Goal: Information Seeking & Learning: Check status

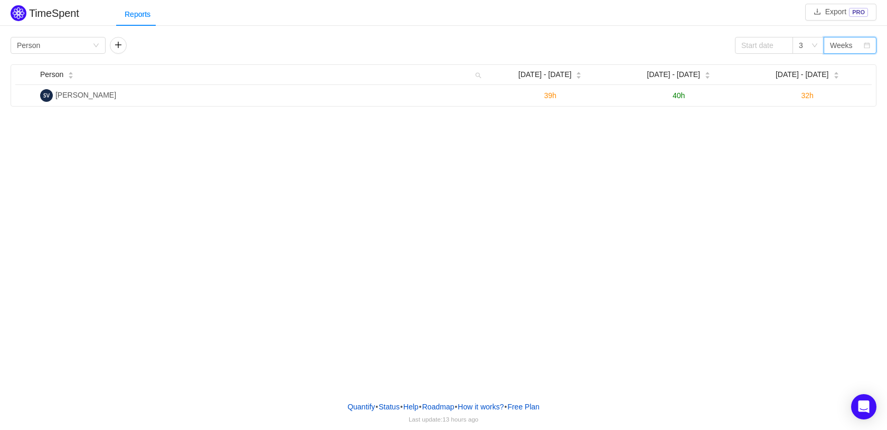
click at [865, 42] on icon "icon: calendar" at bounding box center [866, 45] width 6 height 6
click at [855, 85] on li "Months" at bounding box center [849, 81] width 53 height 17
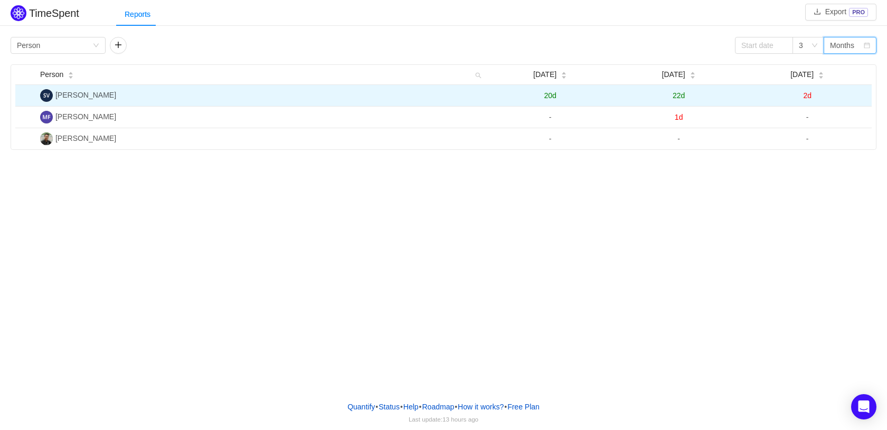
click at [682, 96] on span "22d" at bounding box center [678, 95] width 12 height 8
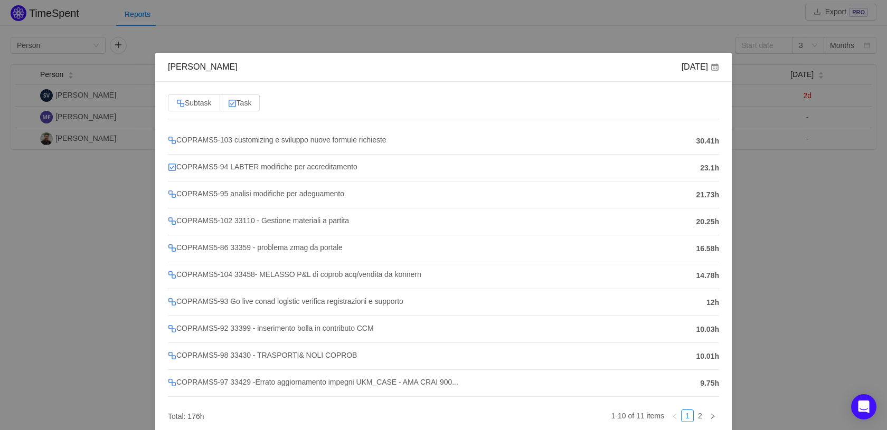
drag, startPoint x: 695, startPoint y: 386, endPoint x: 698, endPoint y: 397, distance: 11.4
click at [696, 393] on div "COPRAMS5-103 customizing e sviluppo nuove formule richieste 30.41h COPRAMS5-94 …" at bounding box center [443, 278] width 551 height 301
click at [706, 410] on link at bounding box center [712, 416] width 13 height 13
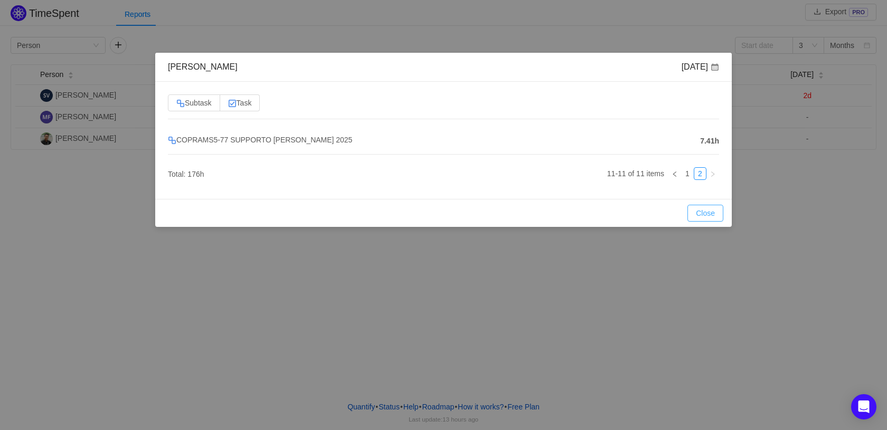
click at [706, 212] on button "Close" at bounding box center [705, 213] width 36 height 17
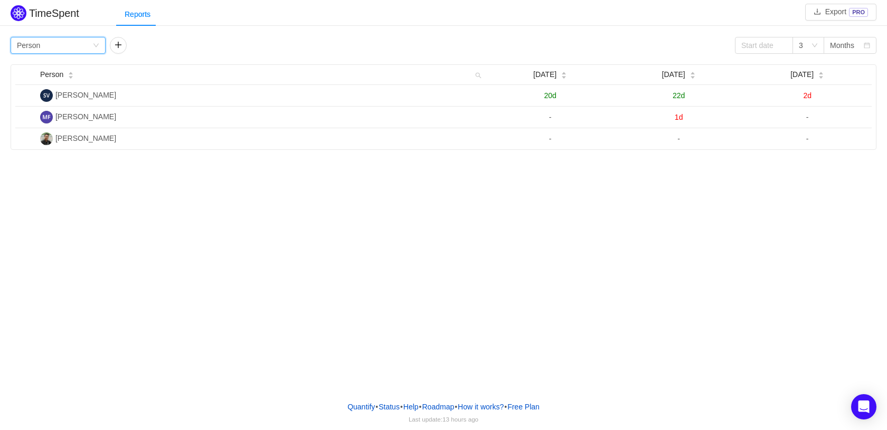
click at [91, 43] on div "Group by Person" at bounding box center [54, 45] width 75 height 16
click at [292, 56] on div "Group by Person 3 Months Person [DATE] [DATE] [DATE] [PERSON_NAME] 20d 22d 2d […" at bounding box center [444, 93] width 866 height 113
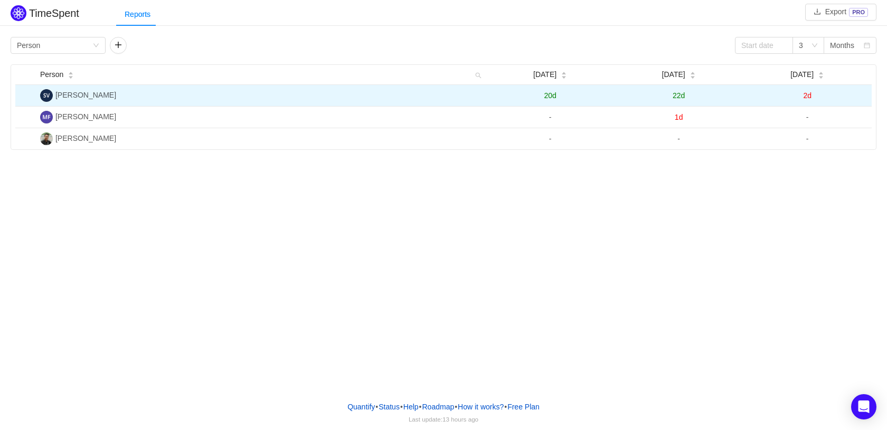
click at [805, 92] on span "2d" at bounding box center [807, 95] width 8 height 8
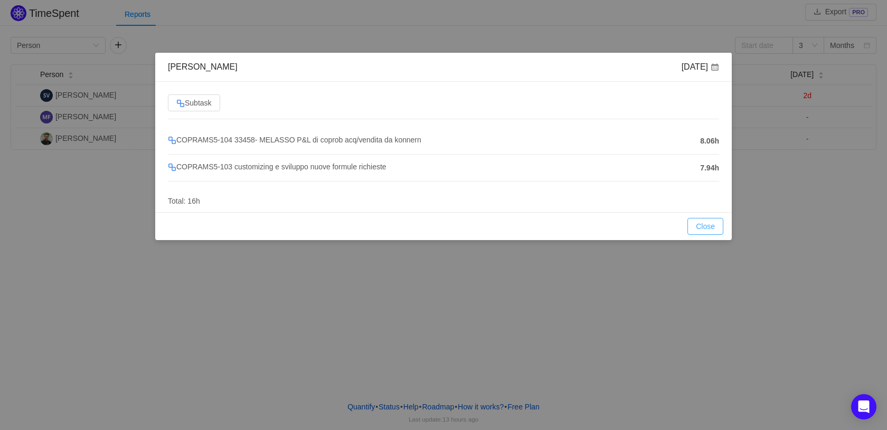
click at [706, 222] on button "Close" at bounding box center [705, 226] width 36 height 17
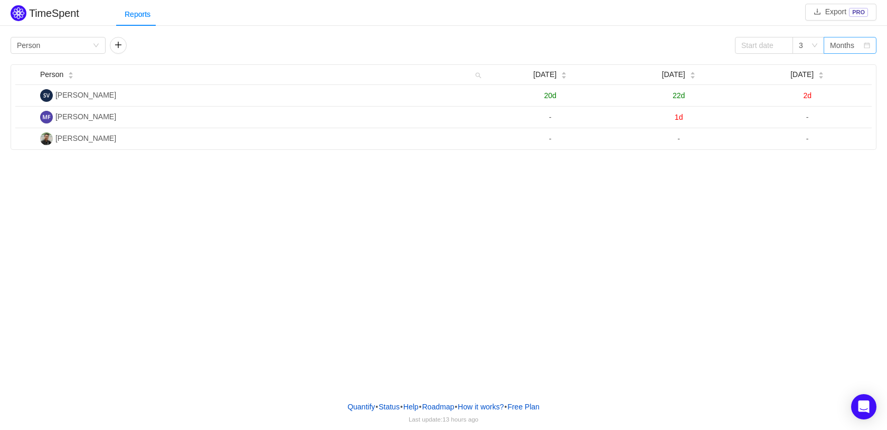
click at [872, 41] on div "Months" at bounding box center [849, 45] width 53 height 17
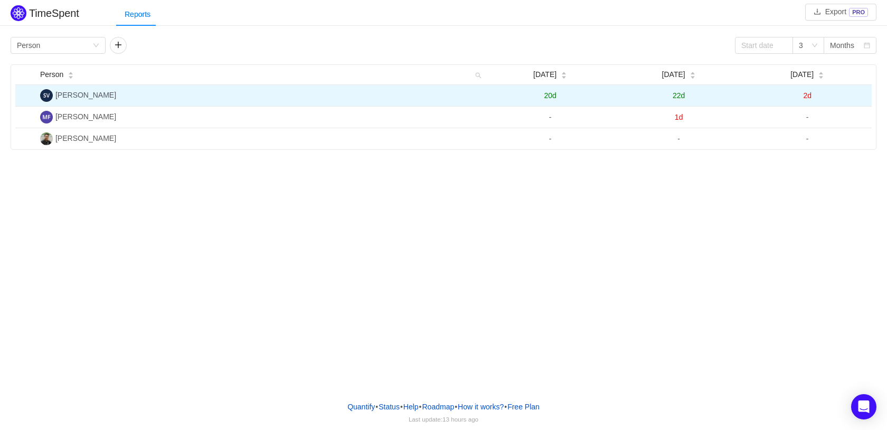
click at [683, 96] on span "22d" at bounding box center [678, 95] width 12 height 8
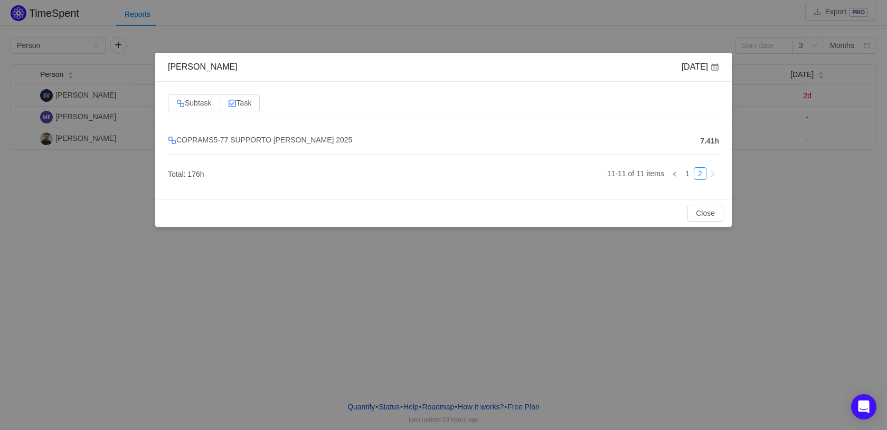
click at [706, 141] on span "7.41h" at bounding box center [709, 141] width 19 height 11
click at [202, 106] on label "Subtask" at bounding box center [194, 102] width 52 height 17
click at [176, 106] on input "Subtask" at bounding box center [176, 106] width 0 height 0
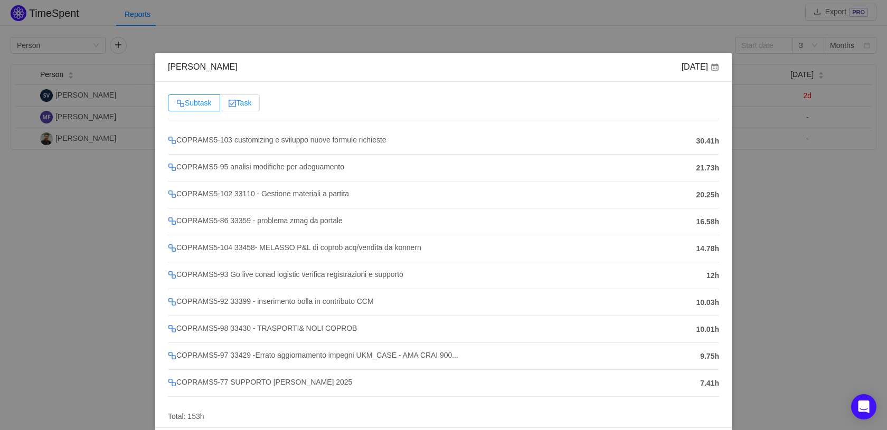
click at [223, 104] on label "Task" at bounding box center [240, 102] width 40 height 17
click at [228, 106] on input "Task" at bounding box center [228, 106] width 0 height 0
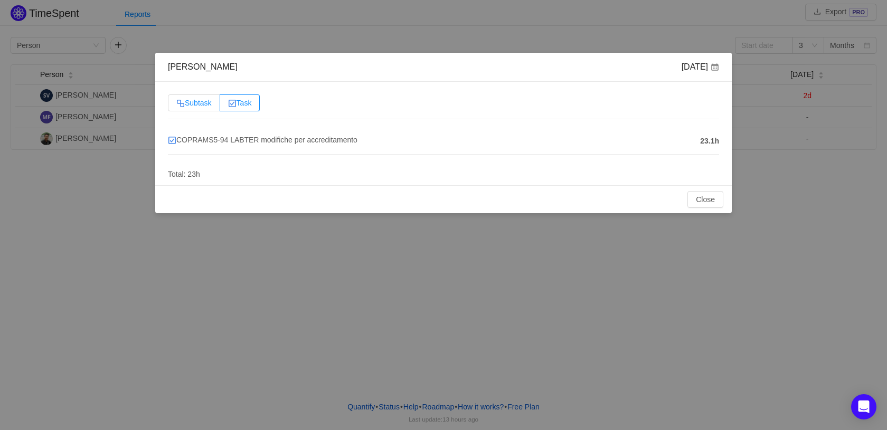
click at [203, 104] on span "Subtask" at bounding box center [193, 103] width 35 height 8
click at [176, 106] on input "Subtask" at bounding box center [176, 106] width 0 height 0
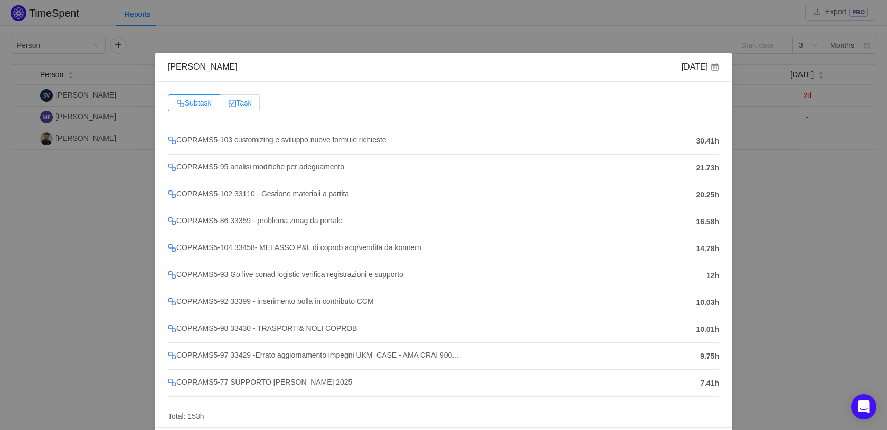
click at [243, 104] on span "Task" at bounding box center [240, 103] width 24 height 8
click at [228, 106] on input "Task" at bounding box center [228, 106] width 0 height 0
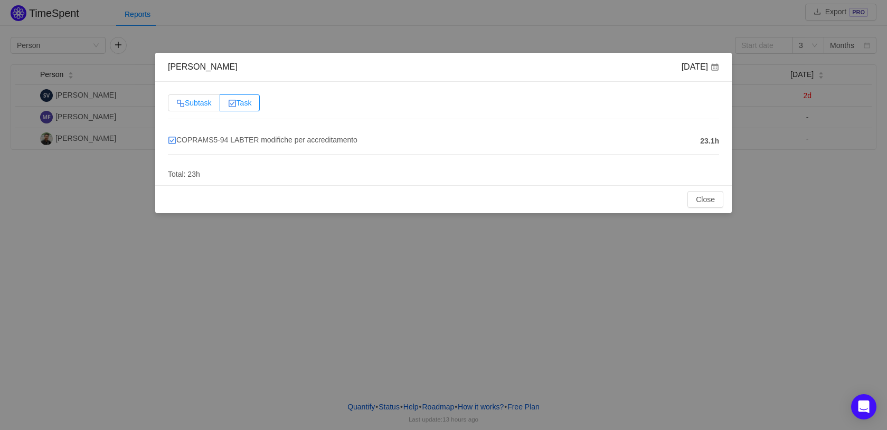
click at [202, 105] on span "Subtask" at bounding box center [193, 103] width 35 height 8
click at [176, 106] on input "Subtask" at bounding box center [176, 106] width 0 height 0
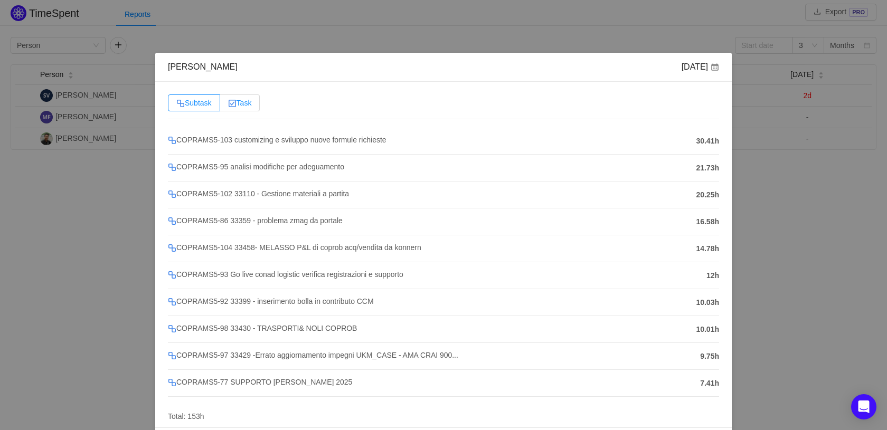
click at [230, 105] on img at bounding box center [232, 103] width 8 height 8
click at [228, 106] on input "Task" at bounding box center [228, 106] width 0 height 0
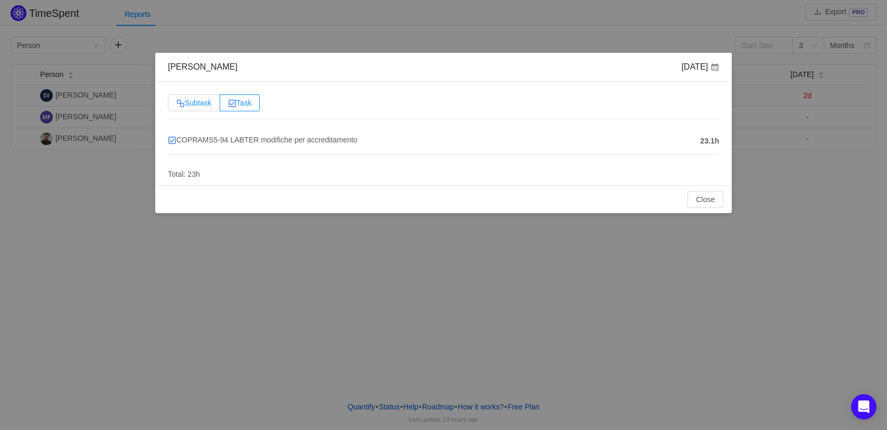
click at [187, 103] on span "Subtask" at bounding box center [193, 103] width 35 height 8
click at [176, 106] on input "Subtask" at bounding box center [176, 106] width 0 height 0
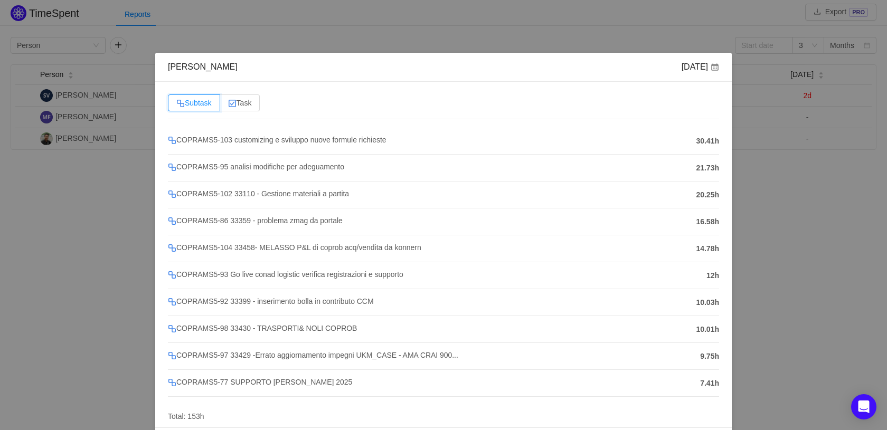
scroll to position [27, 0]
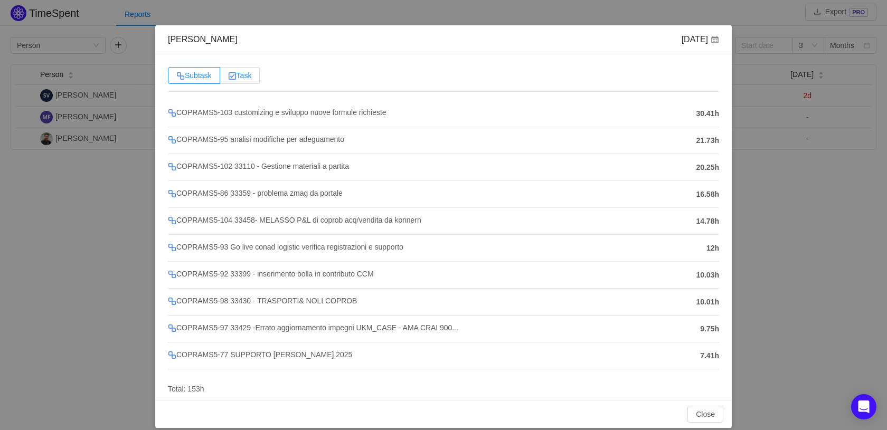
click at [232, 72] on img at bounding box center [232, 76] width 8 height 8
click at [228, 78] on input "Task" at bounding box center [228, 78] width 0 height 0
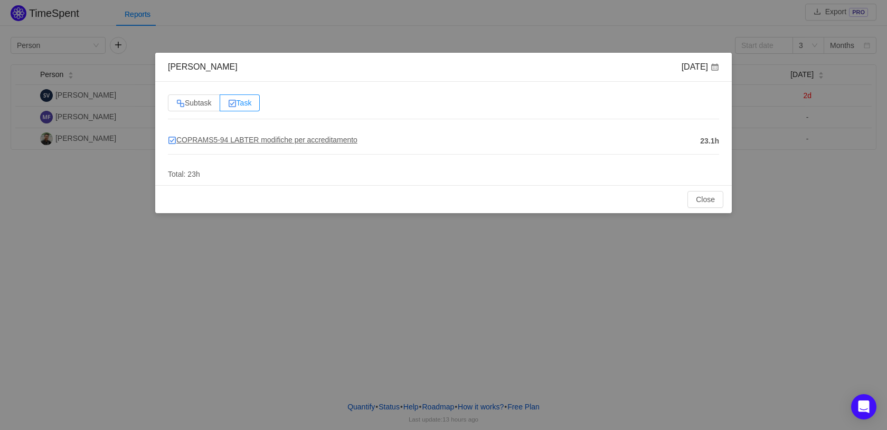
click at [202, 138] on span "COPRAMS5-94 LABTER modifiche per accreditamento" at bounding box center [262, 140] width 189 height 8
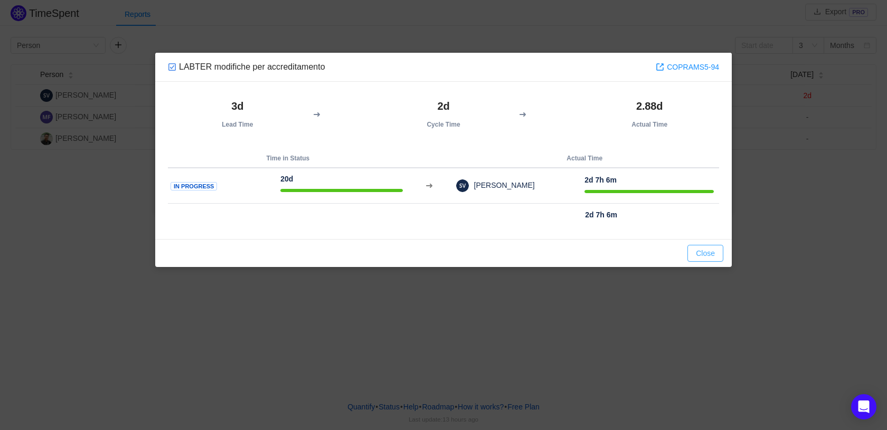
click at [700, 246] on button "Close" at bounding box center [705, 253] width 36 height 17
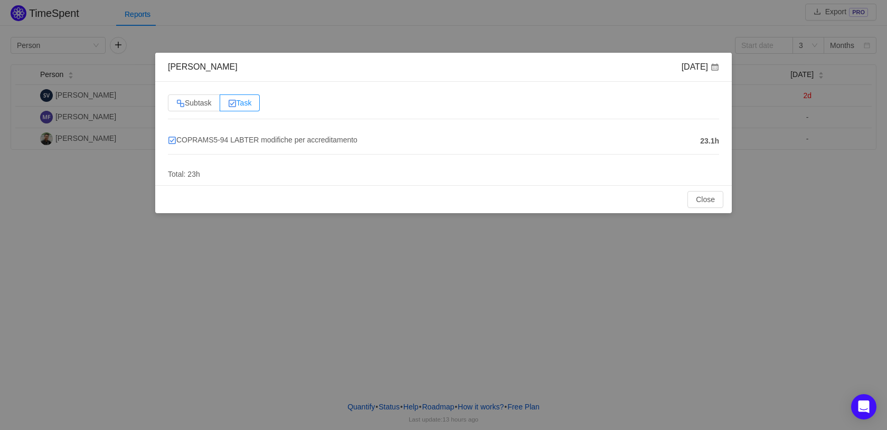
click at [260, 38] on div "[PERSON_NAME] [DATE] Subtask Task COPRAMS5-94 LABTER modifiche per accreditamen…" at bounding box center [443, 215] width 887 height 430
